Goal: Navigation & Orientation: Understand site structure

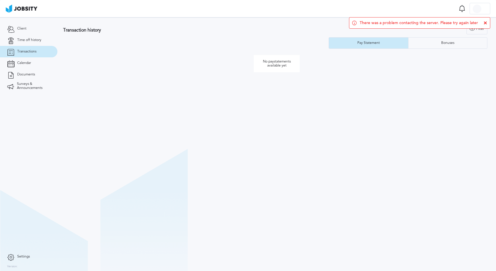
click at [484, 22] on icon at bounding box center [485, 22] width 3 height 3
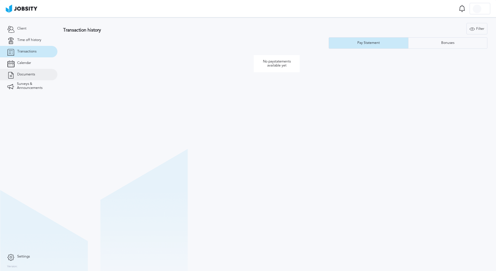
click at [35, 76] on link "Documents" at bounding box center [28, 74] width 57 height 11
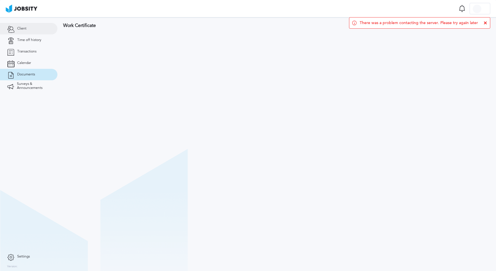
click at [35, 31] on link "Client" at bounding box center [28, 28] width 57 height 11
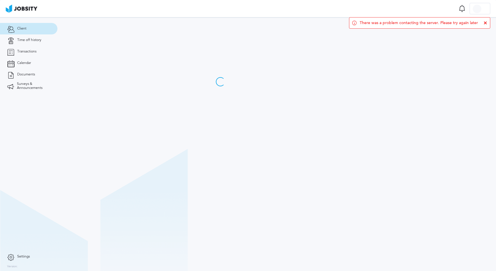
click at [331, 76] on div at bounding box center [218, 54] width 323 height 75
click at [40, 40] on span "Time off history" at bounding box center [29, 40] width 24 height 4
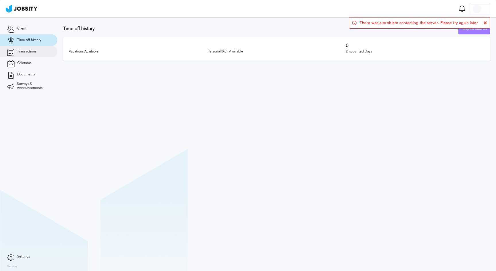
click at [40, 51] on link "Transactions" at bounding box center [28, 51] width 57 height 11
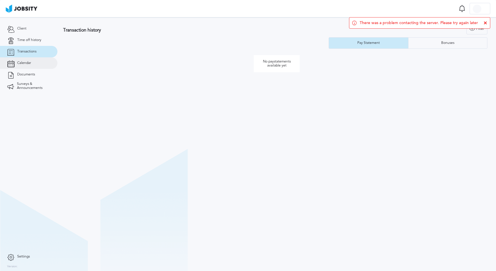
click at [38, 60] on link "Calendar" at bounding box center [28, 62] width 57 height 11
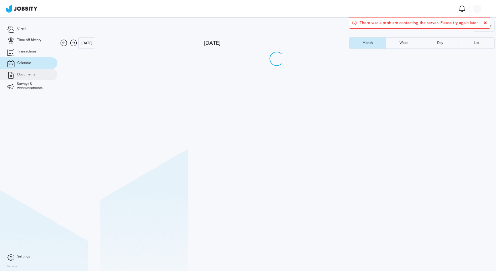
click at [40, 72] on link "Documents" at bounding box center [28, 74] width 57 height 11
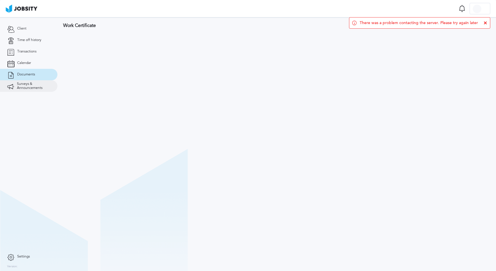
click at [41, 85] on span "Surveys & Announcements" at bounding box center [33, 86] width 33 height 8
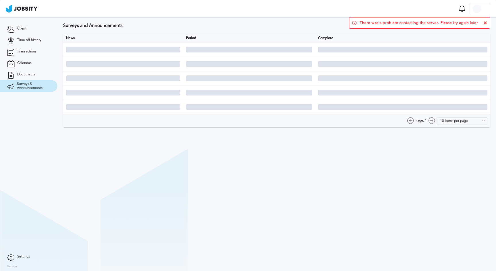
click at [487, 24] on icon at bounding box center [485, 22] width 3 height 3
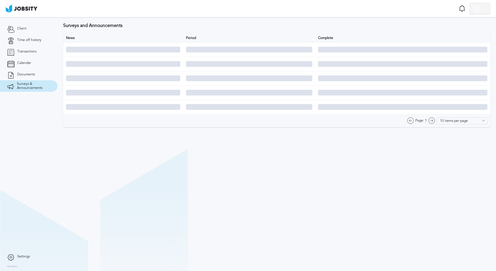
click at [479, 9] on div at bounding box center [477, 9] width 9 height 9
click at [40, 28] on div "Log Out" at bounding box center [248, 135] width 496 height 271
click at [40, 28] on link "Client" at bounding box center [28, 28] width 57 height 11
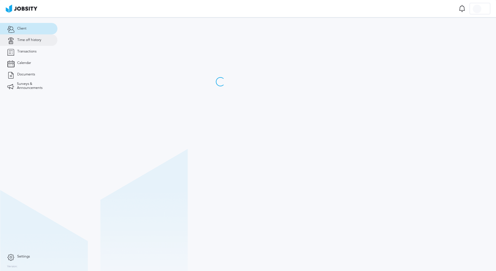
click at [51, 40] on link "Time off history" at bounding box center [28, 39] width 57 height 11
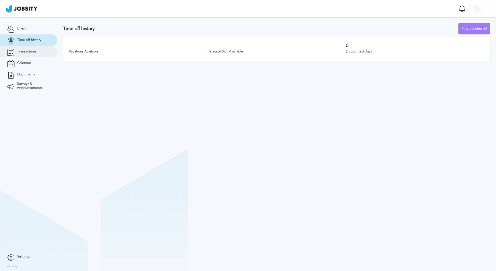
click at [45, 56] on link "Transactions" at bounding box center [28, 51] width 57 height 11
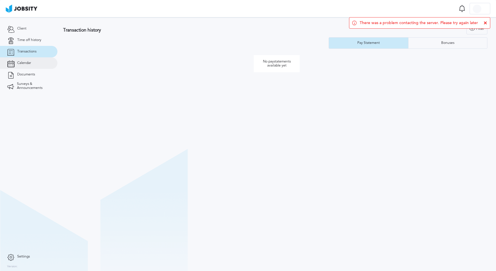
click at [45, 63] on link "Calendar" at bounding box center [28, 62] width 57 height 11
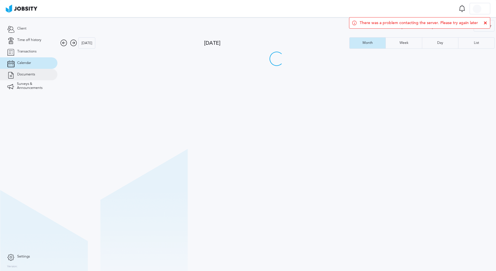
click at [44, 72] on link "Documents" at bounding box center [28, 74] width 57 height 11
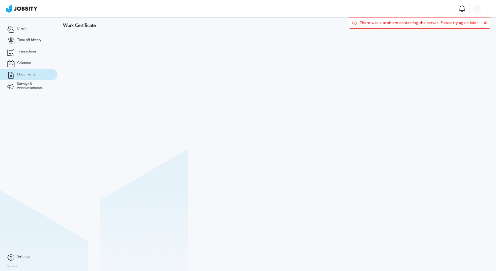
click at [44, 80] on link "Documents" at bounding box center [28, 74] width 57 height 11
click at [44, 84] on span "Surveys & Announcements" at bounding box center [33, 86] width 33 height 8
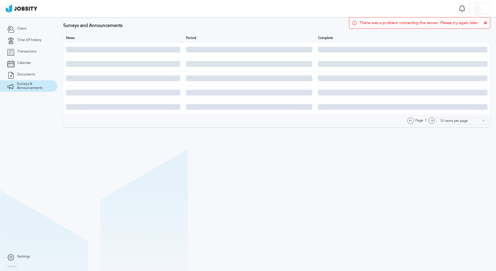
click at [22, 254] on link "Settings" at bounding box center [28, 256] width 57 height 11
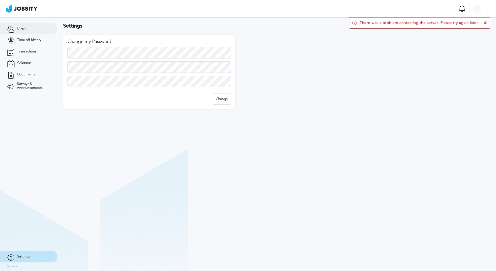
click at [41, 30] on link "Client" at bounding box center [28, 28] width 57 height 11
